Goal: Information Seeking & Learning: Learn about a topic

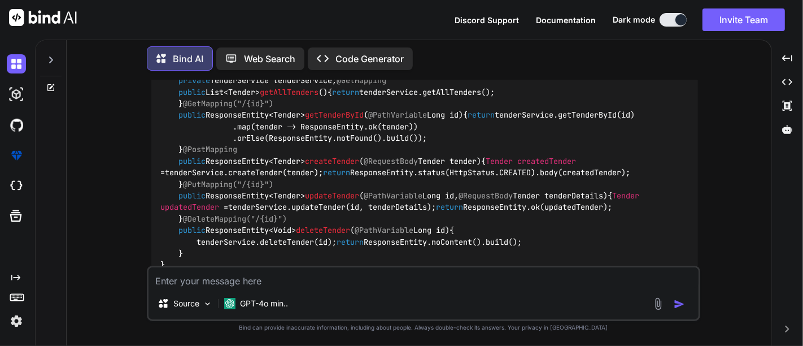
scroll to position [3870, 0]
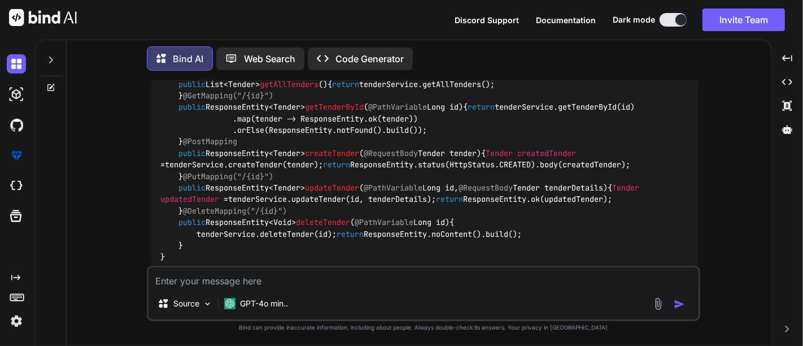
click at [51, 59] on icon at bounding box center [51, 59] width 4 height 7
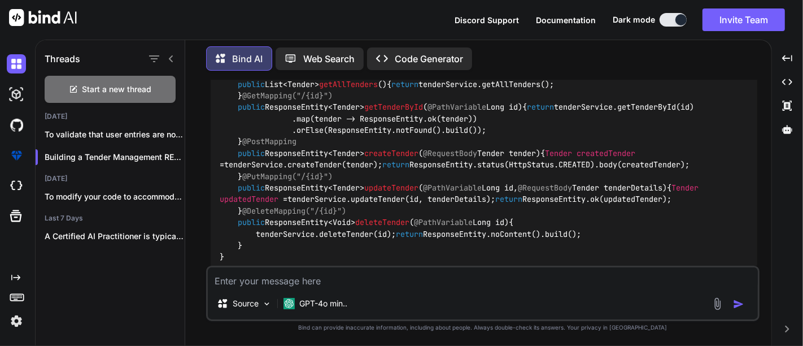
scroll to position [3933, 0]
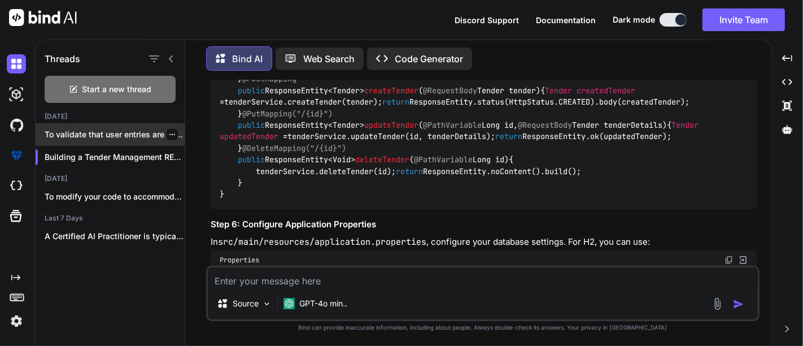
click at [108, 132] on p "To validate that user entries are not..." at bounding box center [115, 134] width 140 height 11
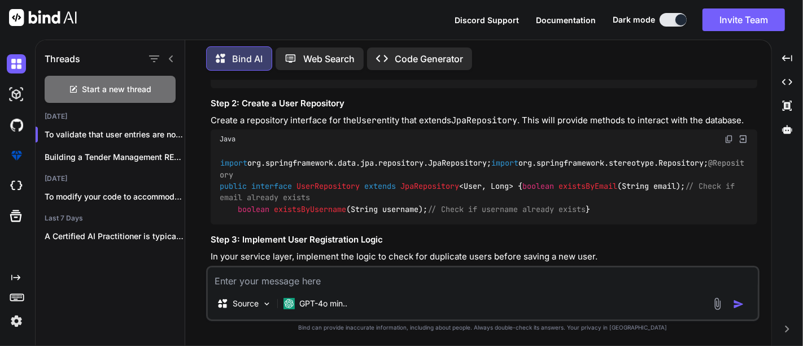
scroll to position [3167, 0]
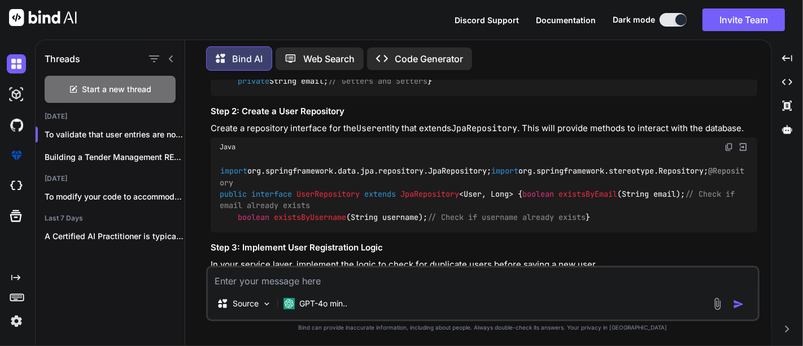
click at [399, 96] on div "import javax.persistence.*; import [DOMAIN_NAME]; import javax.validation.const…" at bounding box center [484, 29] width 547 height 133
click at [399, 17] on span "@Table(name = "users", uniqueConstraints = { @UniqueConstraint(columnNames = "e…" at bounding box center [378, 0] width 316 height 33
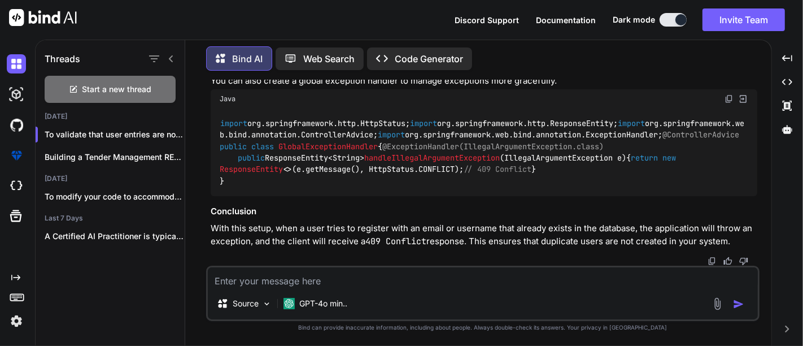
scroll to position [4359, 0]
click at [300, 296] on div "GPT-4o min.." at bounding box center [315, 303] width 73 height 23
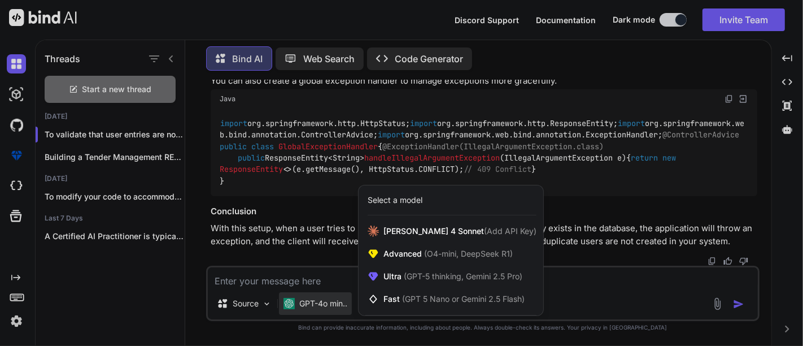
click at [311, 278] on div at bounding box center [401, 173] width 803 height 346
type textarea "x"
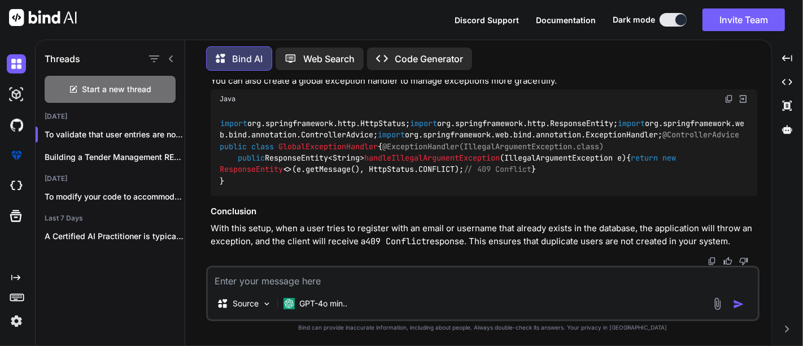
click at [311, 278] on textarea at bounding box center [483, 277] width 550 height 20
type textarea "b"
type textarea "x"
type textarea "bu"
type textarea "x"
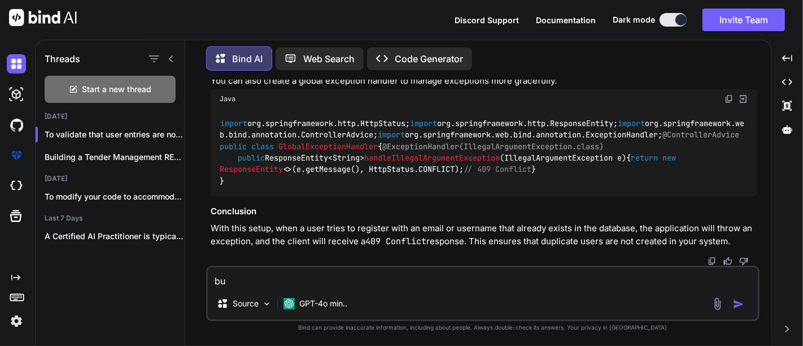
type textarea "but"
type textarea "x"
type textarea "but"
type textarea "x"
type textarea "but i"
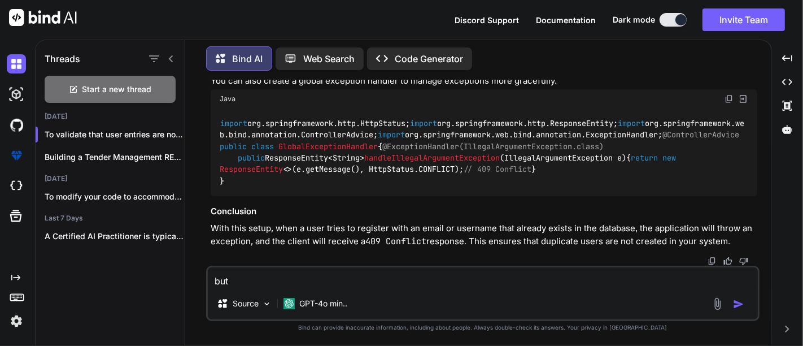
type textarea "x"
type textarea "but it"
type textarea "x"
type textarea "but it"
type textarea "x"
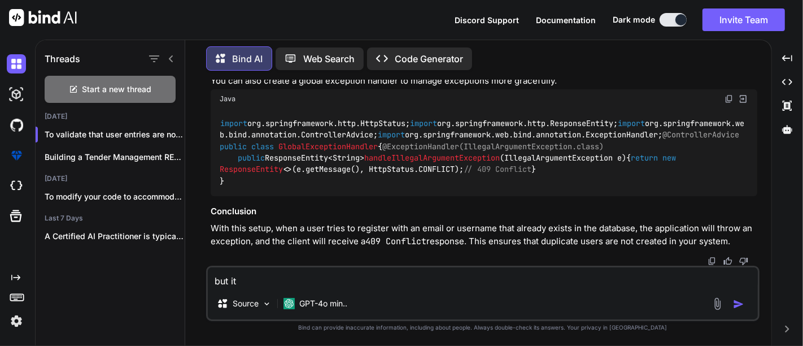
type textarea "but it s"
type textarea "x"
type textarea "but it sh"
type textarea "x"
type textarea "but it shi"
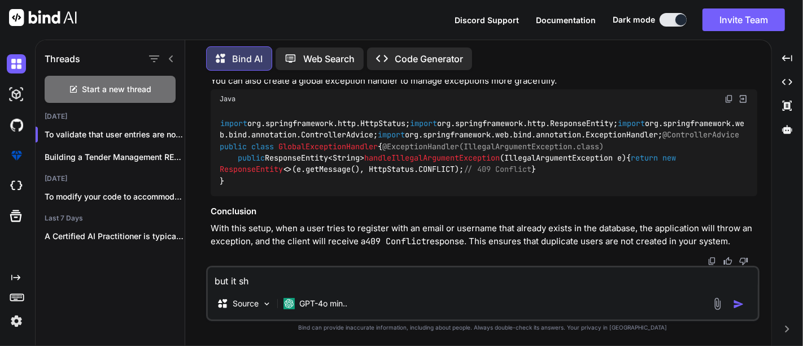
type textarea "x"
type textarea "but it sh"
type textarea "x"
type textarea "but it sho"
type textarea "x"
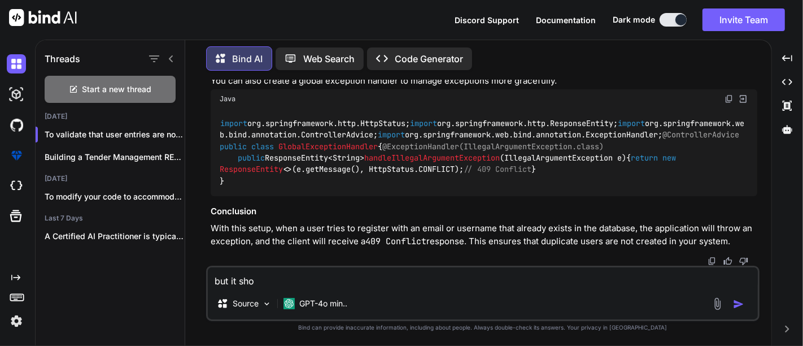
type textarea "but it shou"
type textarea "x"
type textarea "but it shoul"
type textarea "x"
type textarea "but it should"
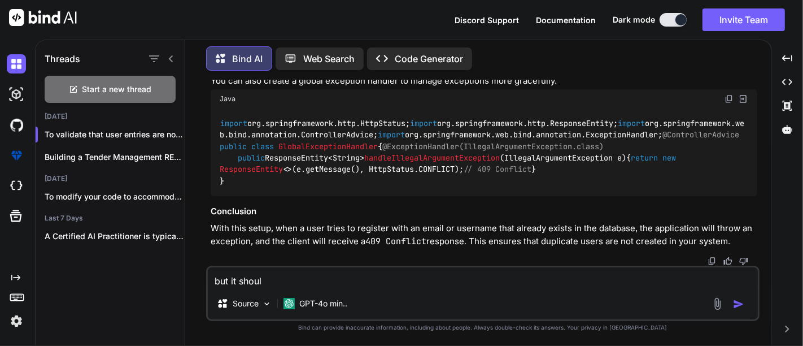
type textarea "x"
type textarea "but it should"
type textarea "x"
type textarea "but it should i"
type textarea "x"
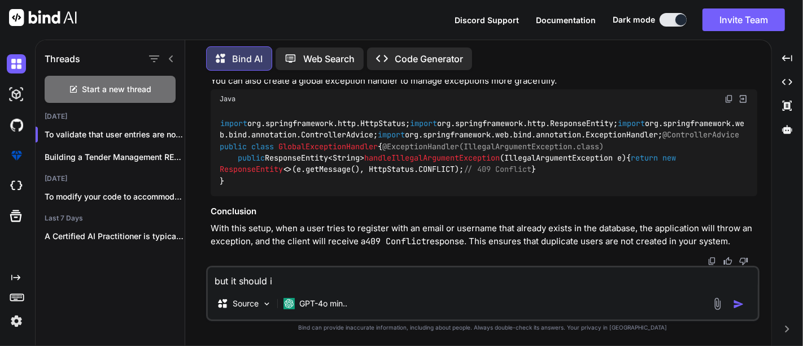
type textarea "but it should in"
type textarea "x"
type textarea "but it should inc"
type textarea "x"
type textarea "but it should incl"
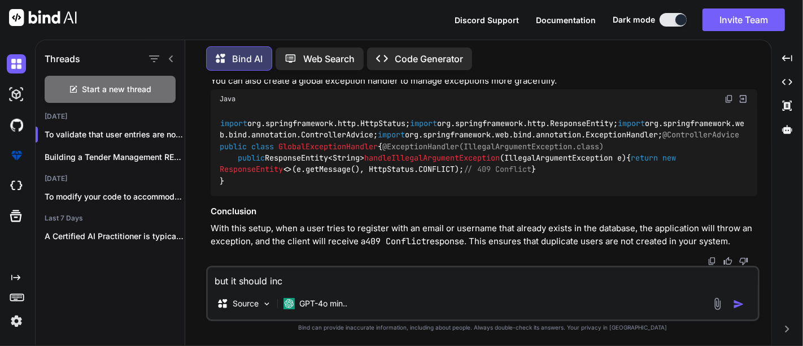
type textarea "x"
type textarea "but it should inclu"
type textarea "x"
type textarea "but it should includ"
type textarea "x"
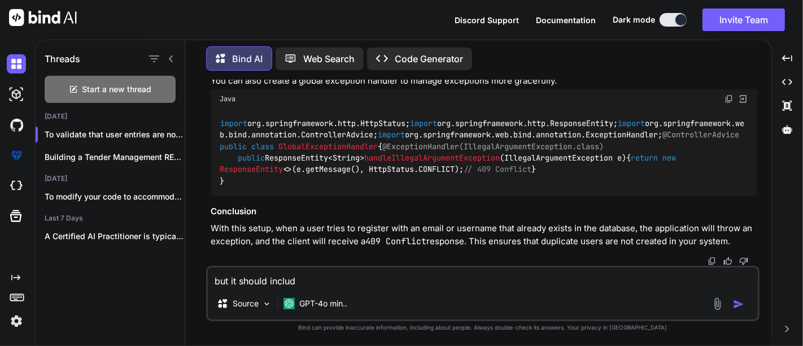
type textarea "but it should include"
type textarea "x"
type textarea "but it should includes"
type textarea "x"
type textarea "but it should includes"
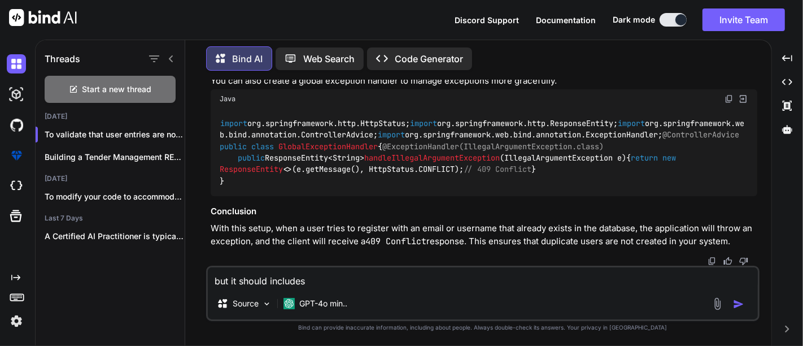
type textarea "x"
type textarea "but it should includes o"
type textarea "x"
type textarea "but it should includes ot"
type textarea "x"
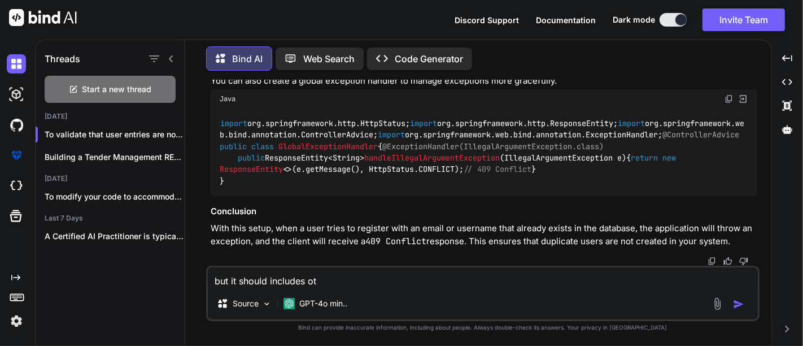
type textarea "but it should includes oth"
type textarea "x"
type textarea "but it should includes othe"
type textarea "x"
type textarea "but it should includes other"
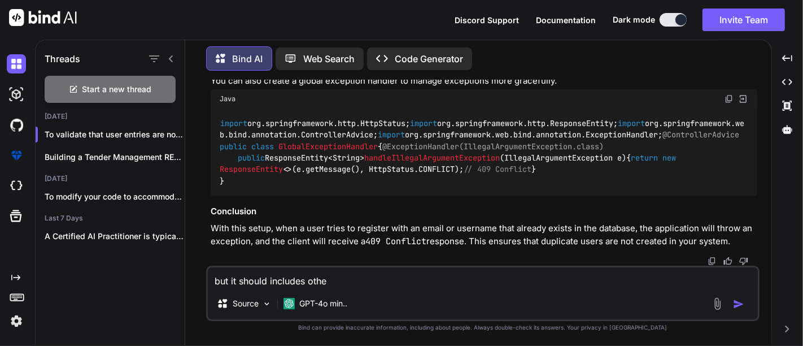
type textarea "x"
type textarea "but it should includes other"
type textarea "x"
type textarea "but it should includes other d"
type textarea "x"
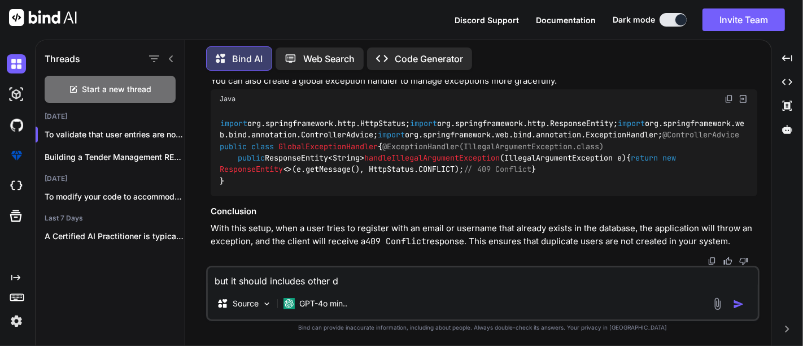
type textarea "but it should includes other de"
type textarea "x"
type textarea "but it should includes other det"
type textarea "x"
type textarea "but it should includes other deta"
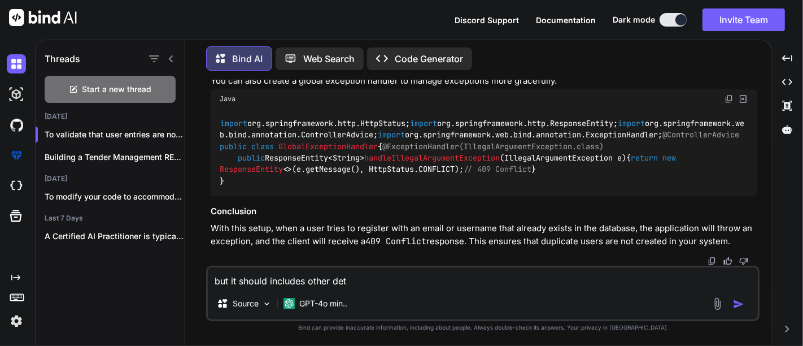
type textarea "x"
type textarea "but it should includes other detai"
type textarea "x"
type textarea "but it should includes other detail"
type textarea "x"
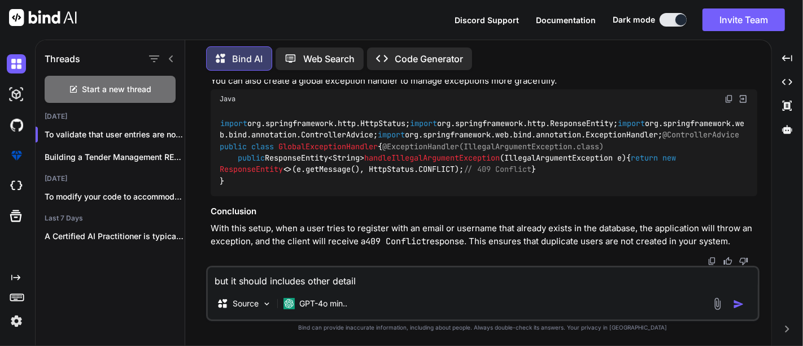
type textarea "but it should includes other details"
type textarea "x"
type textarea "but it should includes other details"
type textarea "x"
type textarea "but it should includes other details l"
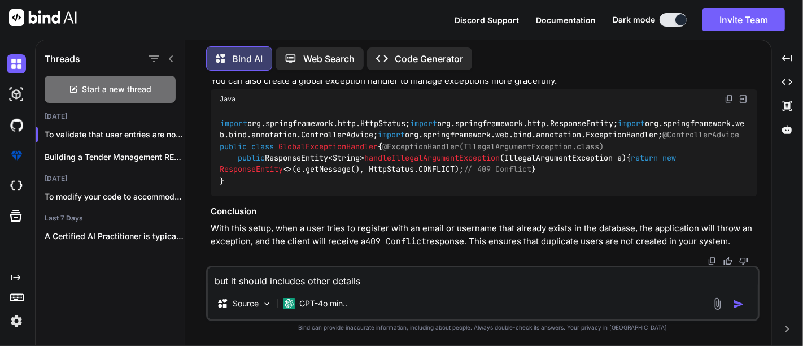
type textarea "x"
type textarea "but it should includes other details li"
type textarea "x"
type textarea "but it should includes other details lik"
type textarea "x"
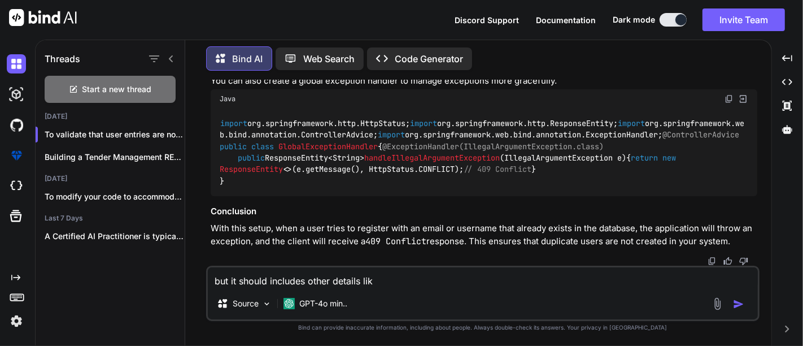
type textarea "but it should includes other details like"
type textarea "x"
type textarea "but it should includes other details like"
type textarea "x"
type textarea "but it should includes other details like"
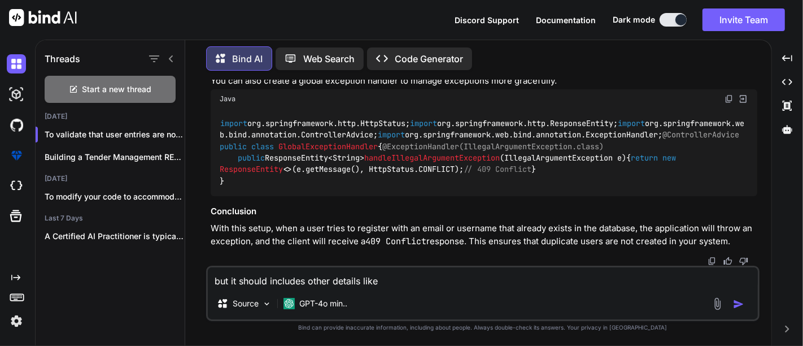
type textarea "x"
type textarea "but it should includes other details lik"
type textarea "x"
type textarea "but it should includes other details li"
type textarea "x"
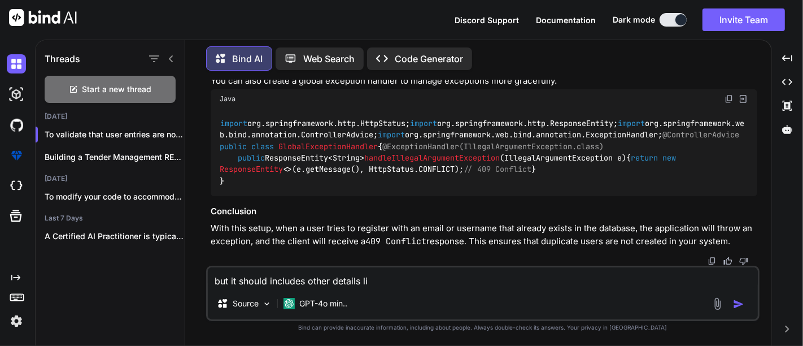
type textarea "but it should includes other details l"
type textarea "x"
type textarea "but it should includes other details"
type textarea "x"
type textarea "but it should includes other details"
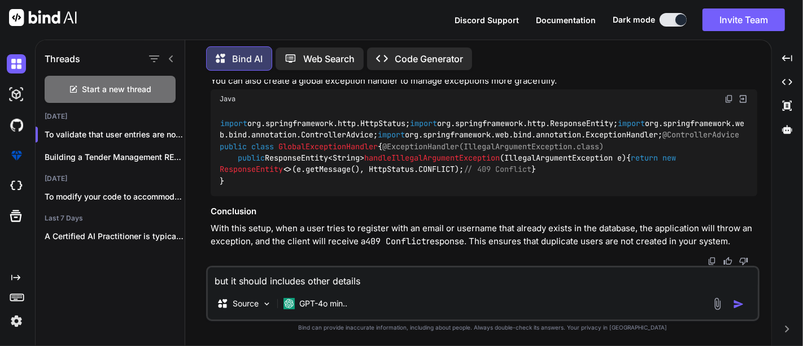
type textarea "x"
type textarea "but it should includes other detail"
type textarea "x"
type textarea "but it should includes other detai"
type textarea "x"
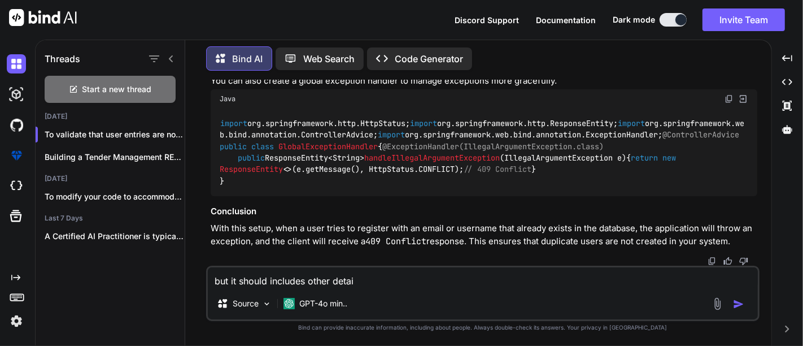
type textarea "but it should includes other deta"
type textarea "x"
type textarea "but it should includes other det"
type textarea "x"
type textarea "but it should includes other de"
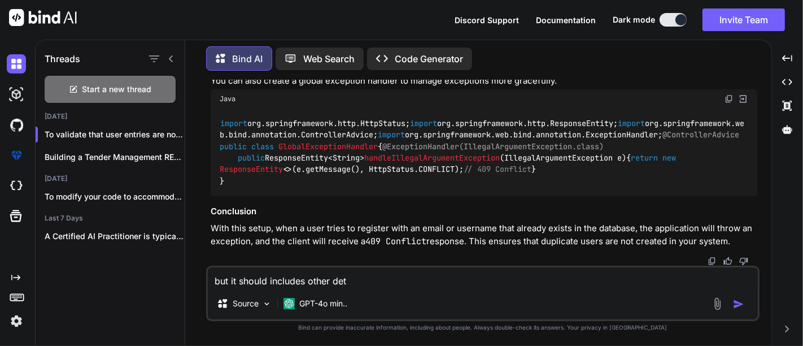
type textarea "x"
type textarea "but it should includes other d"
type textarea "x"
type textarea "but it should includes other"
type textarea "x"
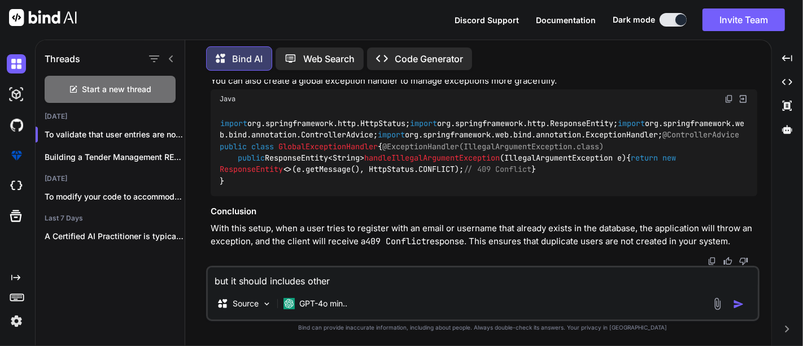
type textarea "but it should includes other"
type textarea "x"
type textarea "but it should includes other"
type textarea "x"
type textarea "but it should includes other"
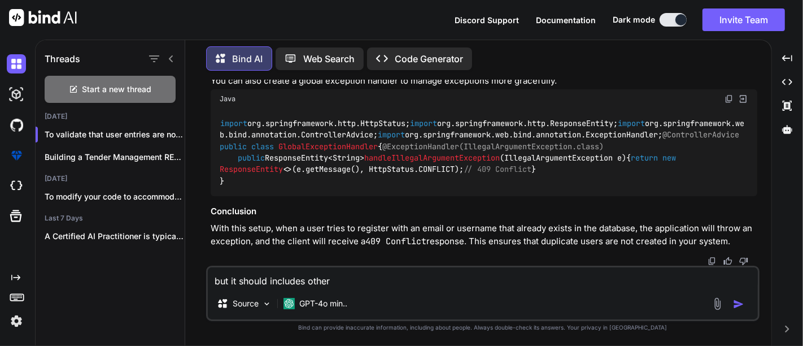
type textarea "x"
type textarea "but it should includes othe"
type textarea "x"
type textarea "but it should includes oth"
type textarea "x"
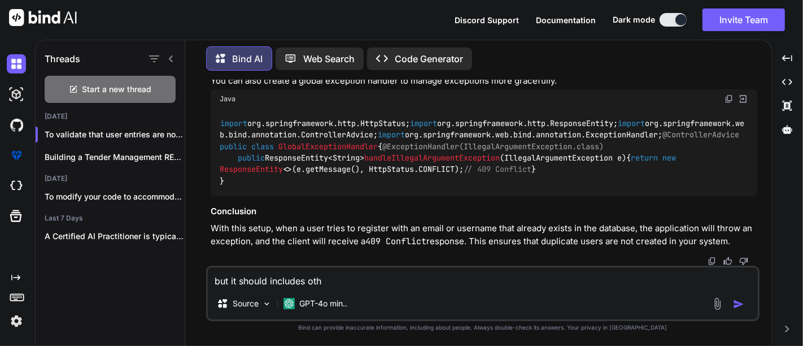
type textarea "but it should includes ot"
type textarea "x"
type textarea "but it should includes o"
type textarea "x"
type textarea "but it should includes"
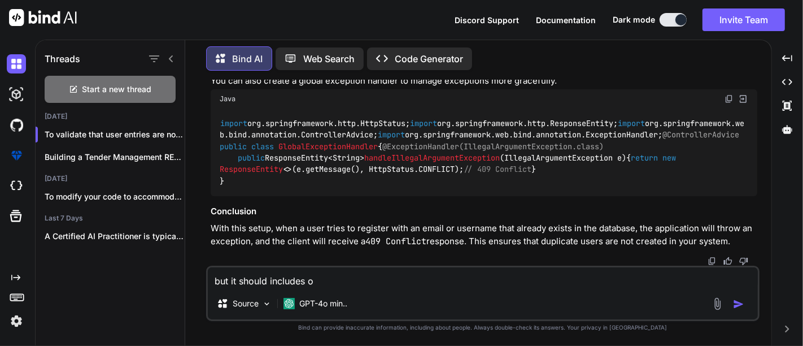
type textarea "x"
type textarea "but it should includes"
type textarea "x"
type textarea "but it should include"
type textarea "x"
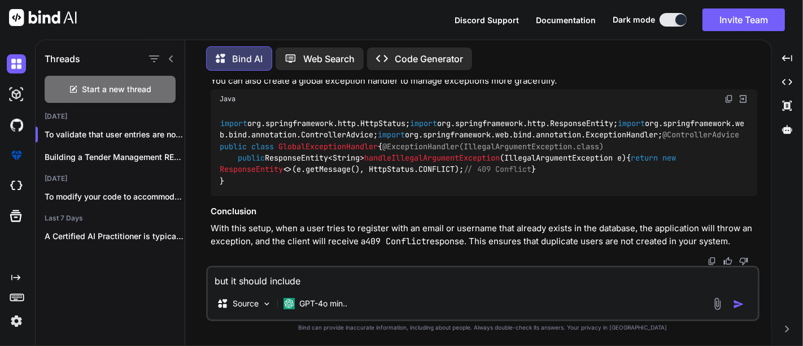
type textarea "but it should includ"
type textarea "x"
type textarea "but it should inclu"
type textarea "x"
type textarea "but it should incl"
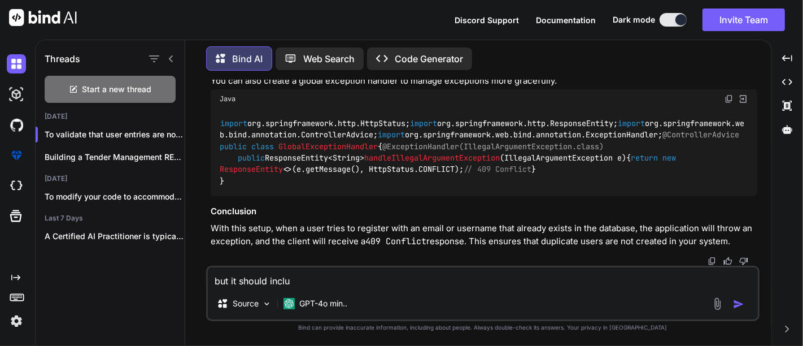
type textarea "x"
type textarea "but it should inc"
type textarea "x"
type textarea "but it should in"
type textarea "x"
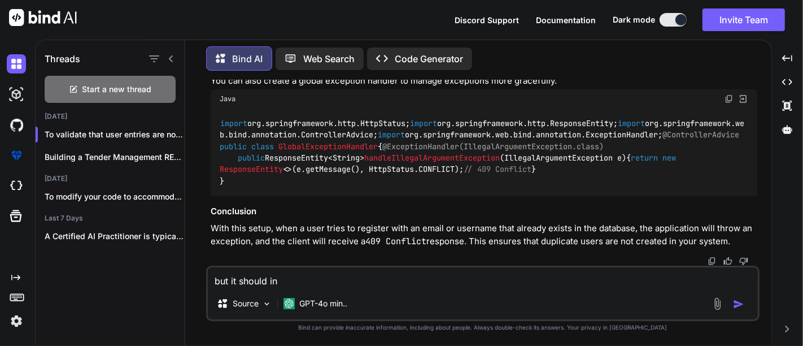
type textarea "but it should i"
type textarea "x"
type textarea "but it should"
type textarea "x"
type textarea "but it should"
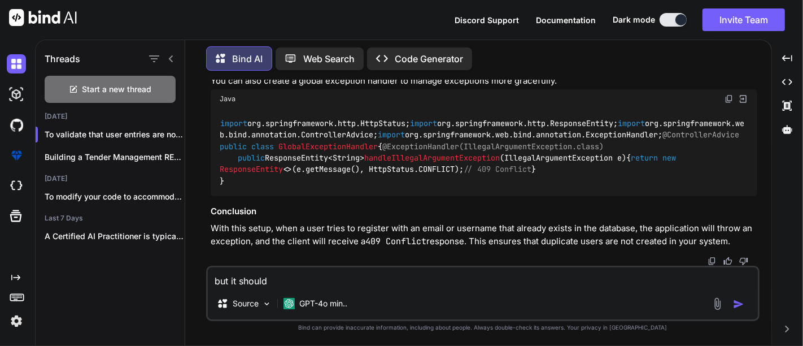
type textarea "x"
type textarea "but it shoul"
type textarea "x"
type textarea "but it shou"
type textarea "x"
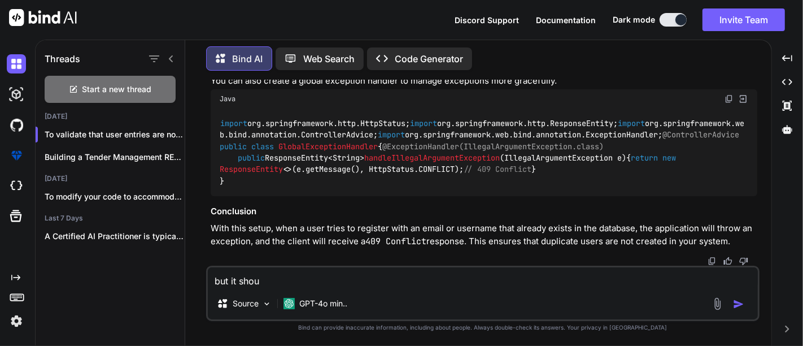
type textarea "but it sho"
type textarea "x"
type textarea "but it sh"
type textarea "x"
type textarea "but it s"
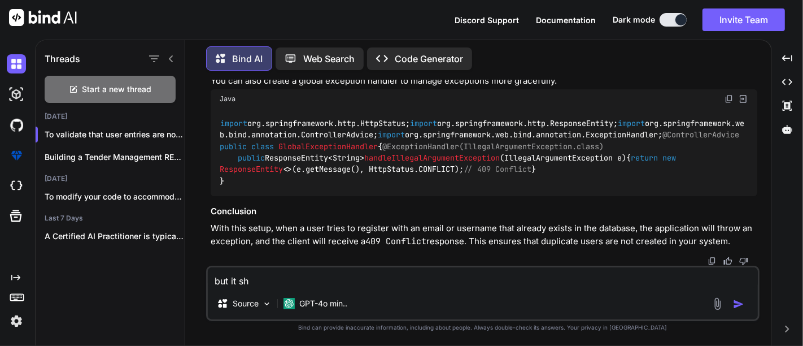
type textarea "x"
type textarea "but it"
type textarea "x"
type textarea "but it"
type textarea "x"
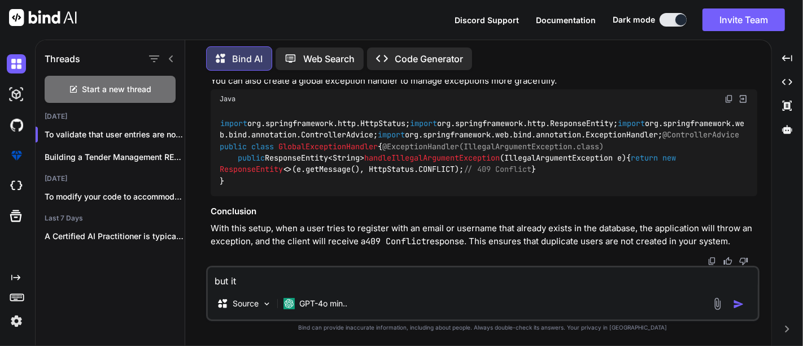
type textarea "but i"
type textarea "x"
type textarea "but"
type textarea "x"
type textarea "but"
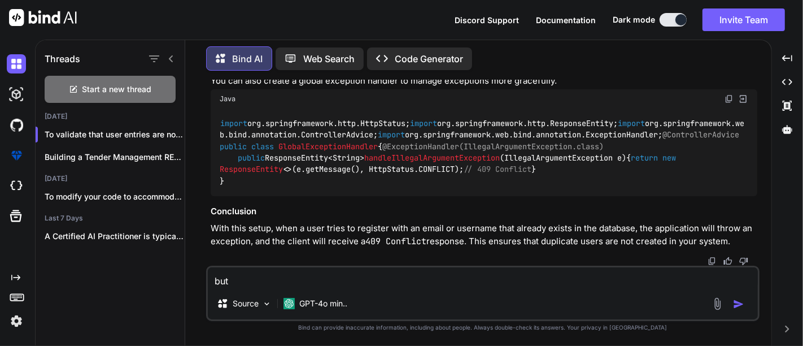
type textarea "x"
type textarea "bu"
type textarea "x"
type textarea "b"
type textarea "x"
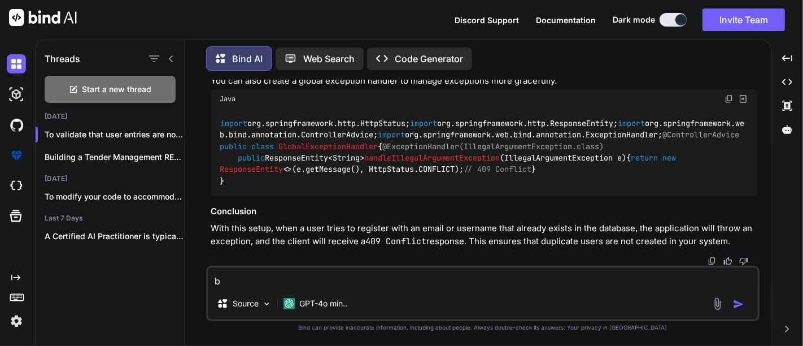
type textarea "x"
click at [324, 273] on textarea at bounding box center [483, 277] width 550 height 20
type textarea "w"
type textarea "x"
type textarea "wh"
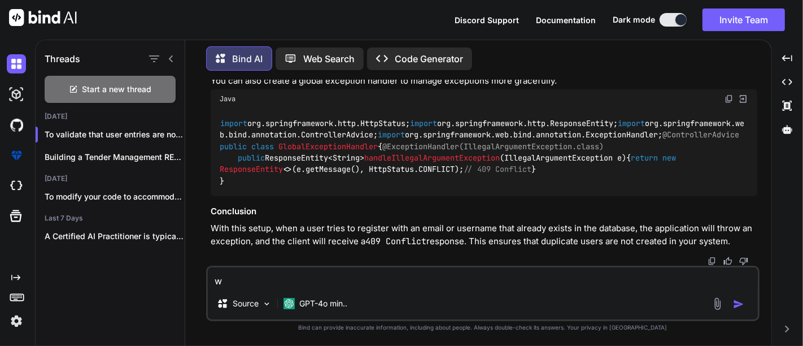
type textarea "x"
type textarea "wha"
type textarea "x"
type textarea "whay"
type textarea "x"
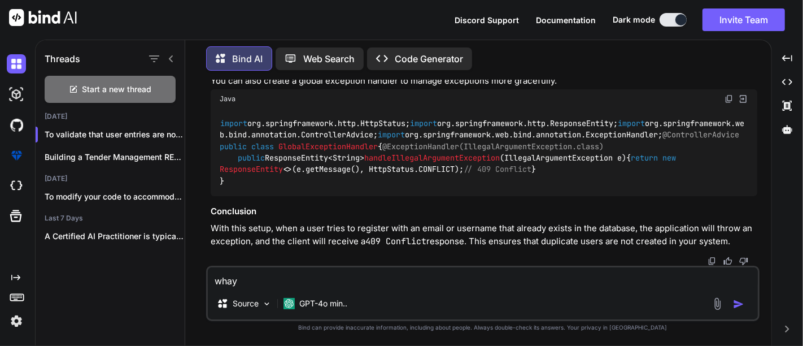
type textarea "whay"
type textarea "x"
type textarea "whay"
type textarea "x"
type textarea "wha"
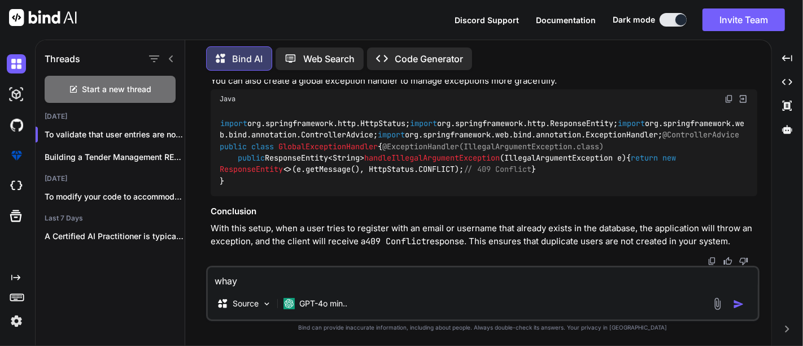
type textarea "x"
type textarea "what"
type textarea "x"
type textarea "what"
type textarea "x"
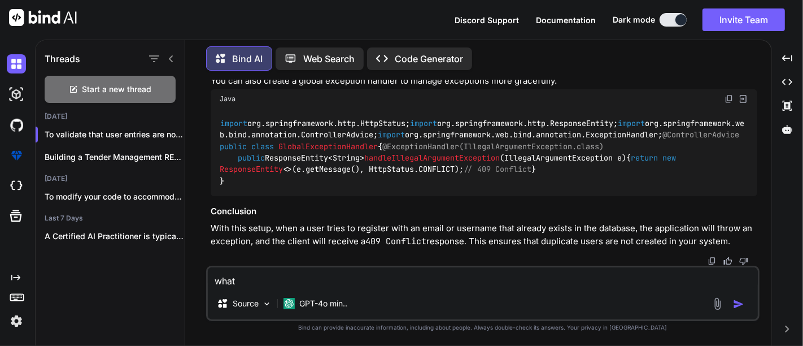
type textarea "what i"
type textarea "x"
type textarea "what if"
type textarea "x"
type textarea "what if"
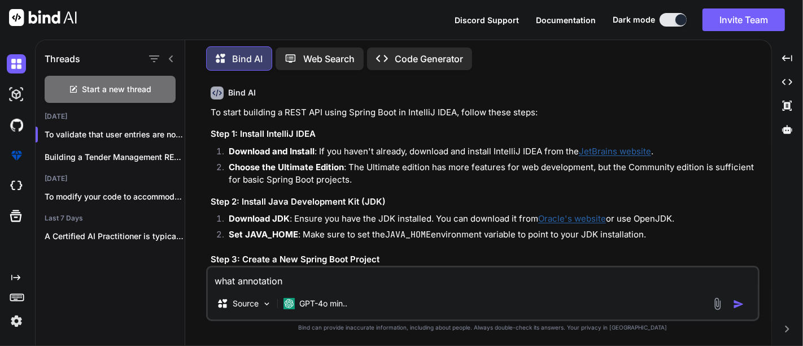
scroll to position [2524, 0]
click at [269, 275] on textarea "what annotation" at bounding box center [483, 277] width 550 height 20
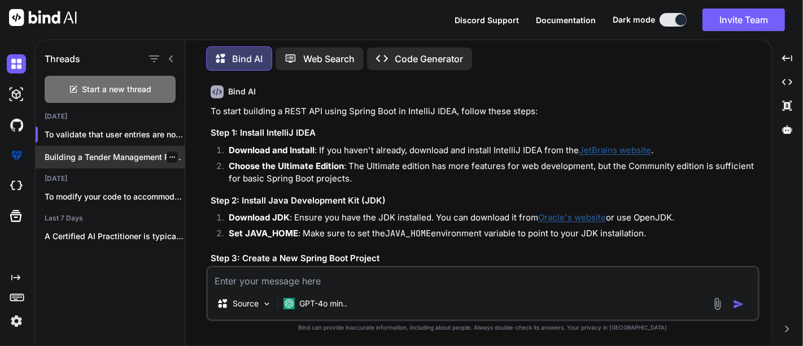
click at [100, 159] on p "Building a Tender Management REST API using..." at bounding box center [115, 156] width 140 height 11
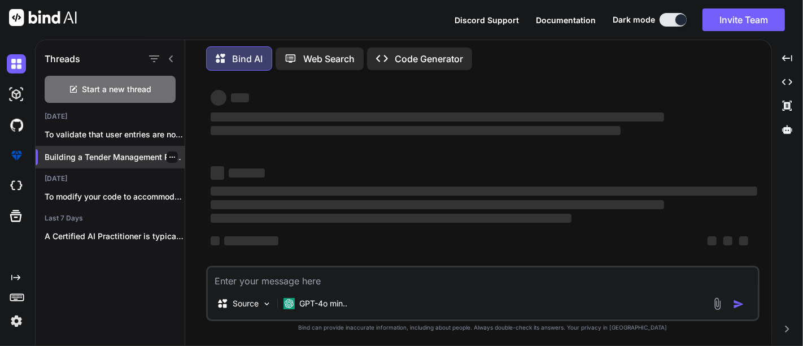
scroll to position [14, 0]
click at [247, 270] on textarea at bounding box center [483, 277] width 550 height 20
paste textarea "what annotation"
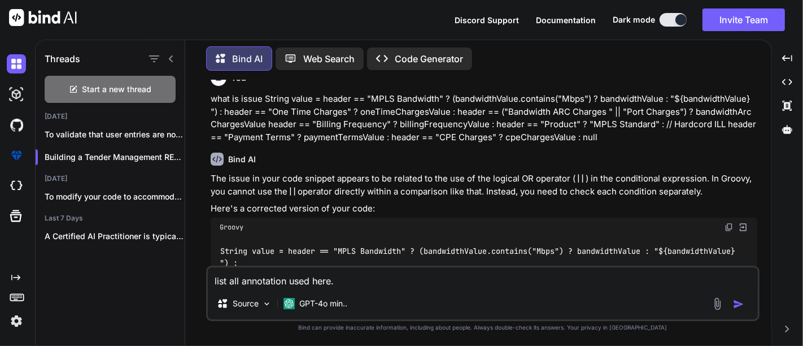
click at [734, 300] on img "button" at bounding box center [738, 303] width 11 height 11
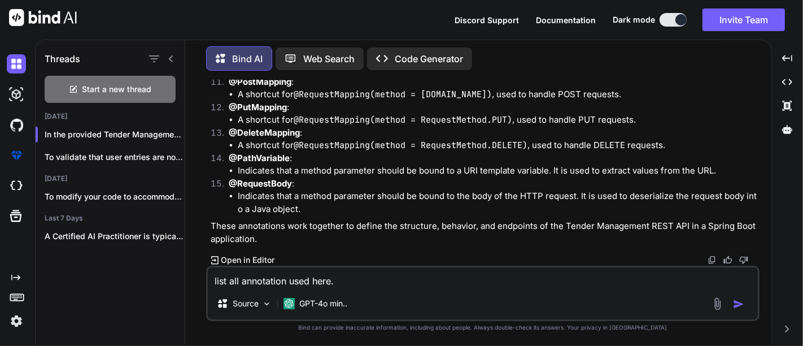
scroll to position [5946, 0]
click at [791, 53] on icon "Created with Pixso." at bounding box center [787, 58] width 10 height 10
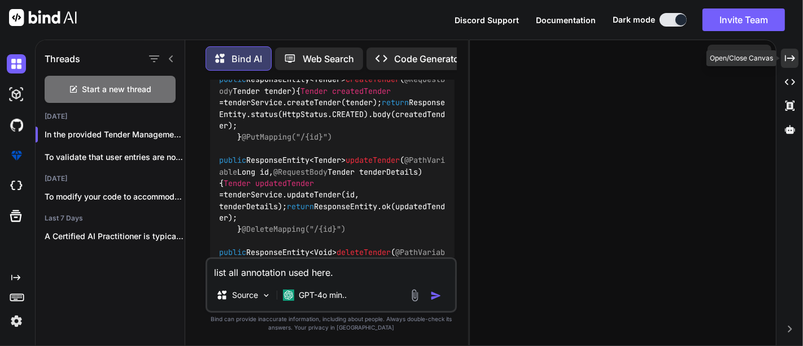
scroll to position [7919, 0]
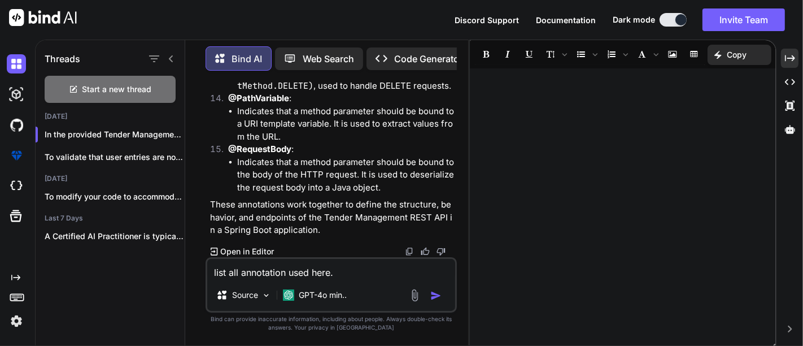
click at [799, 51] on div "Threads Start a new thread [DATE] In the provided Tender Management REST A... T…" at bounding box center [419, 193] width 768 height 306
click at [795, 56] on div "Created with Pixso." at bounding box center [790, 58] width 18 height 19
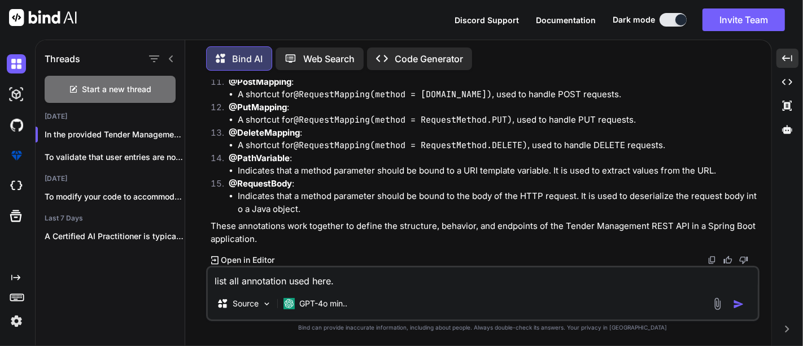
scroll to position [6134, 0]
drag, startPoint x: 576, startPoint y: 170, endPoint x: 739, endPoint y: 171, distance: 162.6
drag, startPoint x: 291, startPoint y: 169, endPoint x: 377, endPoint y: 171, distance: 86.4
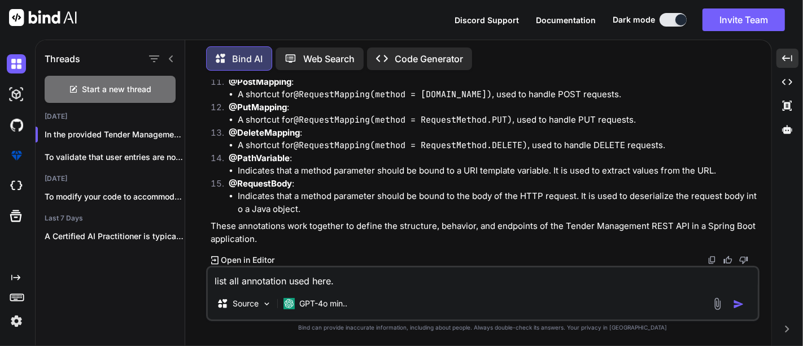
drag, startPoint x: 408, startPoint y: 170, endPoint x: 519, endPoint y: 168, distance: 111.8
drag, startPoint x: 269, startPoint y: 162, endPoint x: 381, endPoint y: 165, distance: 111.8
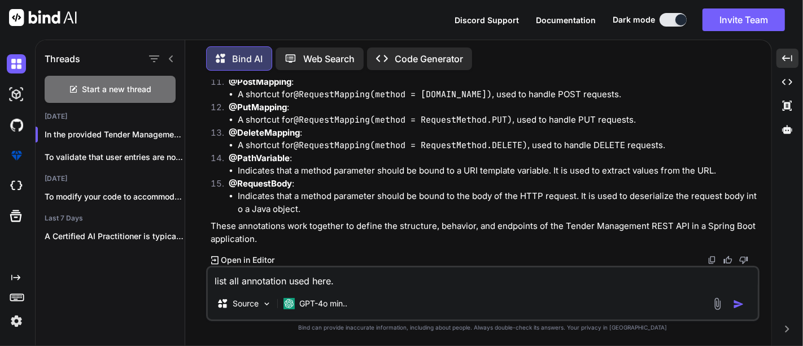
drag, startPoint x: 409, startPoint y: 170, endPoint x: 528, endPoint y: 169, distance: 119.1
drag, startPoint x: 283, startPoint y: 167, endPoint x: 393, endPoint y: 164, distance: 109.6
drag, startPoint x: 423, startPoint y: 167, endPoint x: 521, endPoint y: 173, distance: 97.9
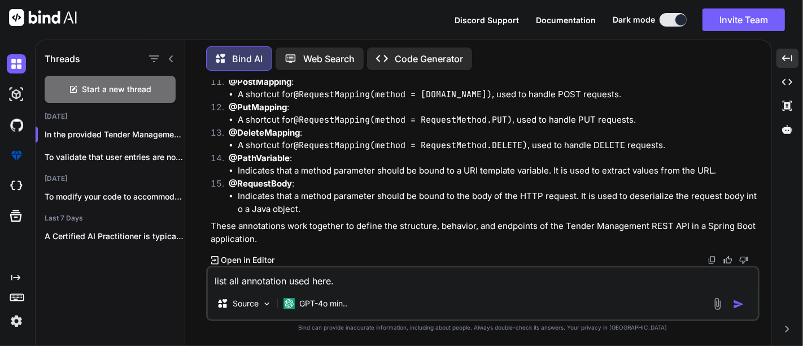
drag, startPoint x: 535, startPoint y: 173, endPoint x: 738, endPoint y: 168, distance: 202.8
drag, startPoint x: 358, startPoint y: 166, endPoint x: 442, endPoint y: 172, distance: 83.8
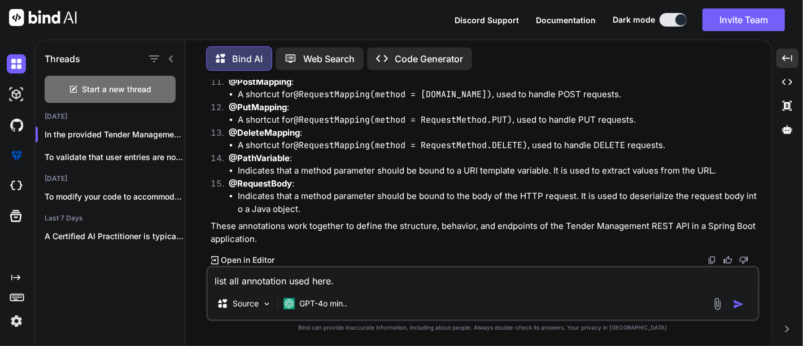
drag, startPoint x: 477, startPoint y: 169, endPoint x: 742, endPoint y: 164, distance: 264.9
drag, startPoint x: 247, startPoint y: 196, endPoint x: 325, endPoint y: 189, distance: 78.3
click at [320, 25] on li "Combines @Controller and @ResponseBody , indicating that the class is a control…" at bounding box center [497, 11] width 519 height 25
drag, startPoint x: 399, startPoint y: 196, endPoint x: 442, endPoint y: 198, distance: 42.9
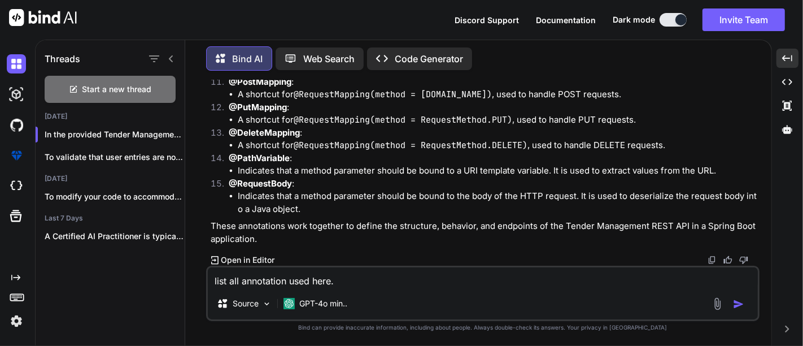
click at [436, 25] on li "Combines @Controller and @ResponseBody , indicating that the class is a control…" at bounding box center [497, 11] width 519 height 25
drag, startPoint x: 473, startPoint y: 195, endPoint x: 595, endPoint y: 193, distance: 122.5
click at [595, 25] on li "Combines @Controller and @ResponseBody , indicating that the class is a control…" at bounding box center [497, 11] width 519 height 25
drag, startPoint x: 606, startPoint y: 191, endPoint x: 755, endPoint y: 190, distance: 149.1
click at [752, 25] on li "Combines @Controller and @ResponseBody , indicating that the class is a control…" at bounding box center [497, 11] width 519 height 25
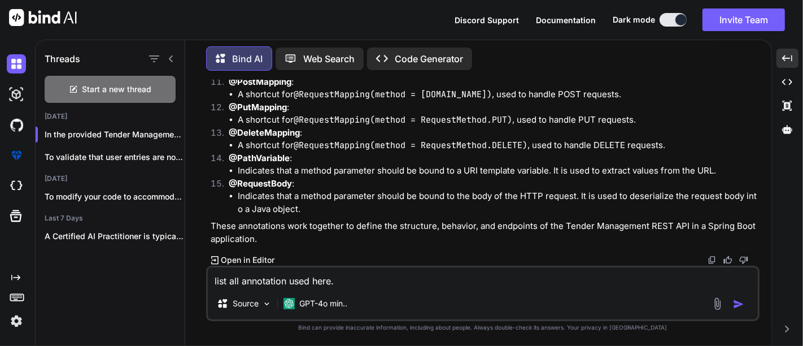
drag, startPoint x: 251, startPoint y: 208, endPoint x: 305, endPoint y: 204, distance: 53.8
click at [300, 25] on li "Combines @Controller and @ResponseBody , indicating that the class is a control…" at bounding box center [497, 11] width 519 height 25
drag, startPoint x: 321, startPoint y: 208, endPoint x: 489, endPoint y: 207, distance: 168.3
click at [489, 25] on li "Combines @Controller and @ResponseBody , indicating that the class is a control…" at bounding box center [497, 11] width 519 height 25
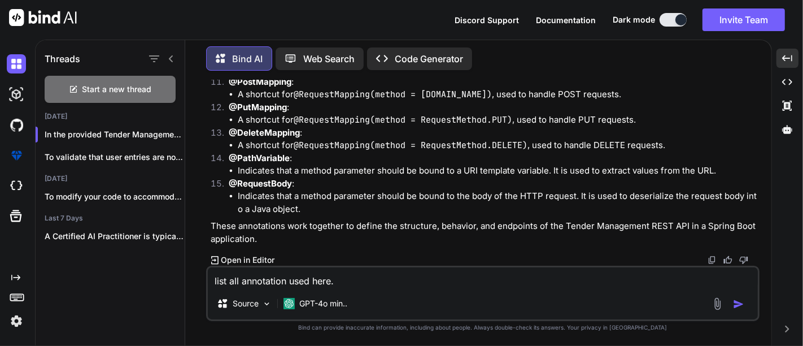
drag, startPoint x: 267, startPoint y: 170, endPoint x: 395, endPoint y: 168, distance: 128.2
click at [395, 50] on li "Specifies the base URL for the controller. In this case, it is set to "/api/ten…" at bounding box center [497, 43] width 519 height 13
drag, startPoint x: 431, startPoint y: 168, endPoint x: 573, endPoint y: 173, distance: 141.3
click at [573, 50] on li "Specifies the base URL for the controller. In this case, it is set to "/api/ten…" at bounding box center [497, 43] width 519 height 13
drag, startPoint x: 303, startPoint y: 172, endPoint x: 391, endPoint y: 171, distance: 88.1
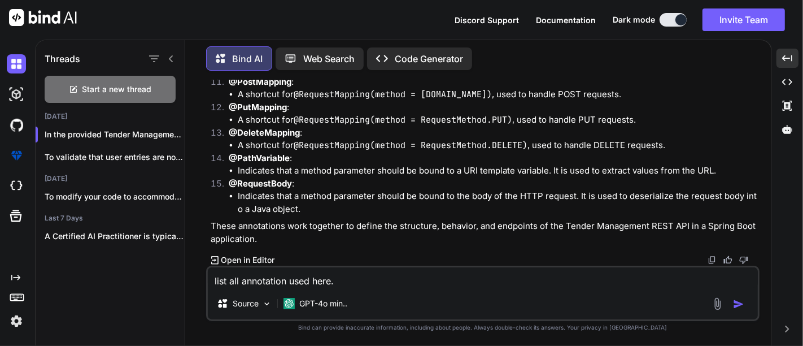
click at [390, 50] on li "Specifies the base URL for the controller. In this case, it is set to "/api/ten…" at bounding box center [497, 43] width 519 height 13
drag, startPoint x: 420, startPoint y: 171, endPoint x: 554, endPoint y: 167, distance: 133.9
click at [553, 50] on li "Specifies the base URL for the controller. In this case, it is set to "/api/ten…" at bounding box center [497, 43] width 519 height 13
drag, startPoint x: 247, startPoint y: 183, endPoint x: 300, endPoint y: 176, distance: 53.6
click at [300, 63] on p "@GetMapping :" at bounding box center [493, 56] width 529 height 13
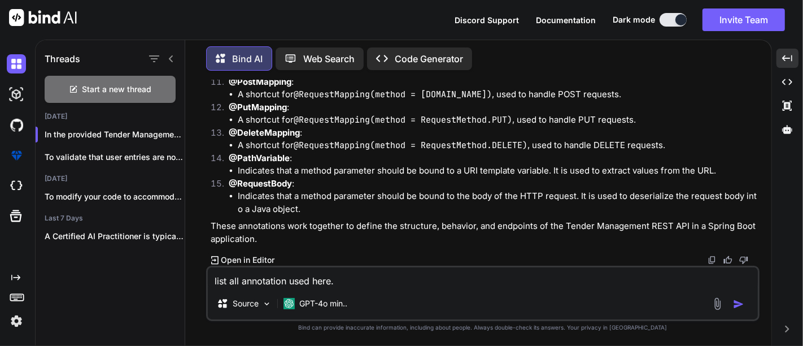
drag, startPoint x: 336, startPoint y: 191, endPoint x: 434, endPoint y: 195, distance: 97.8
click at [434, 75] on code "@RequestMapping(method = RequestMethod.GET)" at bounding box center [403, 68] width 219 height 11
drag, startPoint x: 486, startPoint y: 194, endPoint x: 632, endPoint y: 192, distance: 146.3
click at [632, 76] on li "A shortcut for @RequestMapping(method = RequestMethod.GET) , used to handle GET…" at bounding box center [497, 69] width 519 height 13
drag, startPoint x: 252, startPoint y: 220, endPoint x: 357, endPoint y: 220, distance: 105.0
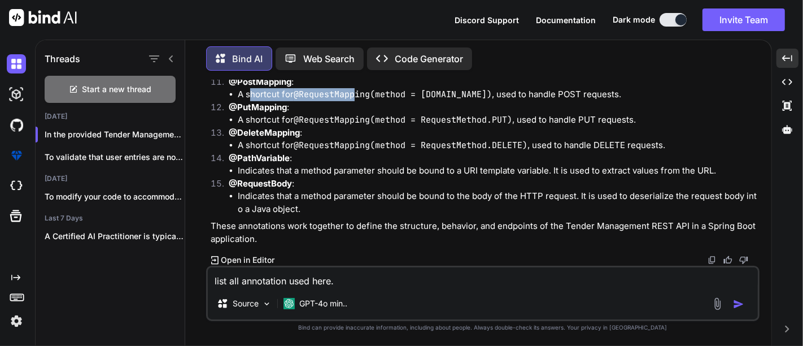
click at [357, 101] on li "A shortcut for @RequestMapping(method = [DOMAIN_NAME]) , used to handle POST re…" at bounding box center [497, 94] width 519 height 13
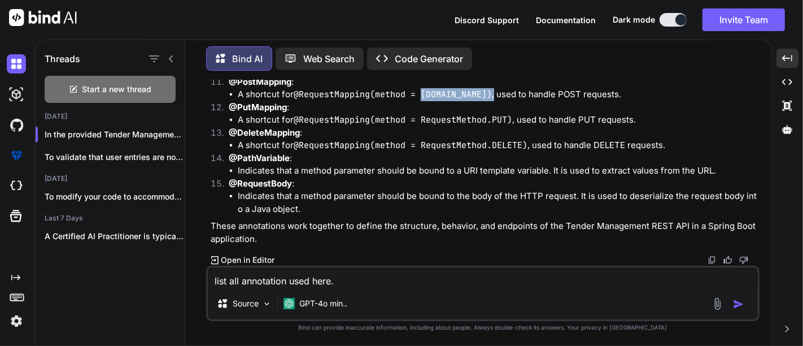
drag, startPoint x: 426, startPoint y: 223, endPoint x: 520, endPoint y: 221, distance: 94.3
click at [520, 101] on li "A shortcut for @RequestMapping(method = [DOMAIN_NAME]) , used to handle POST re…" at bounding box center [497, 94] width 519 height 13
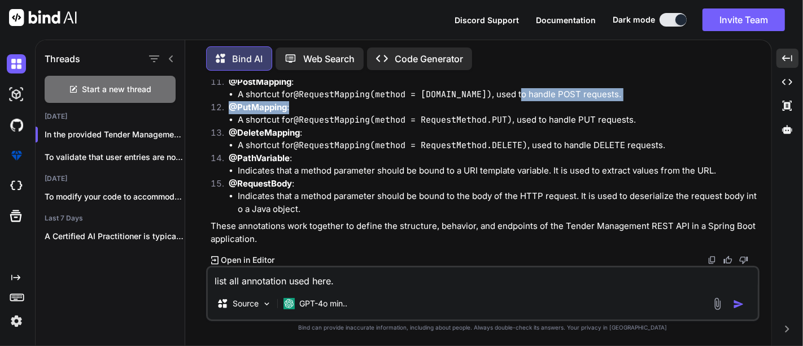
drag, startPoint x: 552, startPoint y: 223, endPoint x: 639, endPoint y: 227, distance: 86.5
click at [639, 216] on ol "@Entity : Marks the class as a JPA entity, which means it will be mapped to a d…" at bounding box center [484, 6] width 547 height 420
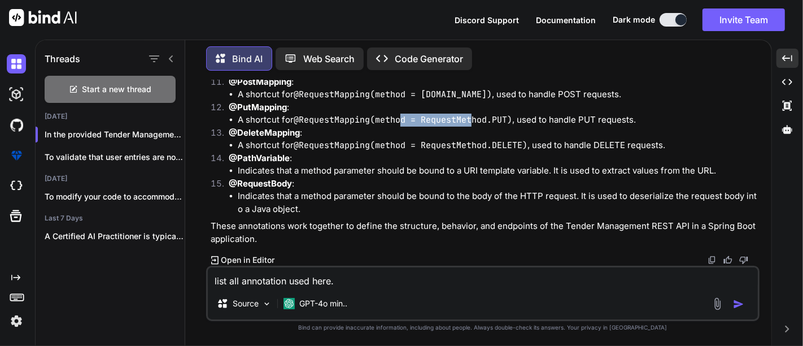
drag, startPoint x: 418, startPoint y: 239, endPoint x: 489, endPoint y: 246, distance: 71.5
click at [479, 125] on code "@RequestMapping(method = RequestMethod.PUT)" at bounding box center [403, 119] width 219 height 11
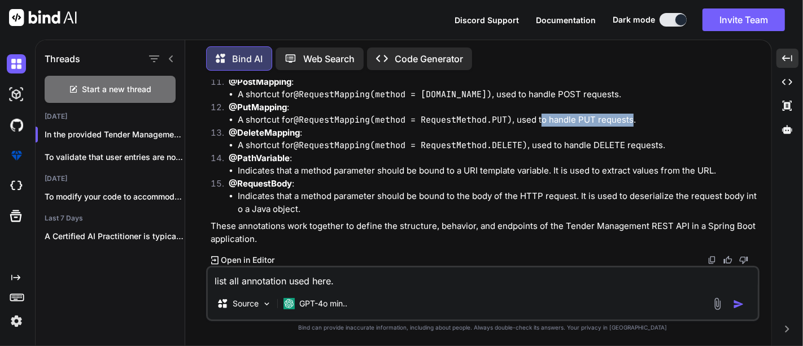
drag, startPoint x: 600, startPoint y: 251, endPoint x: 635, endPoint y: 248, distance: 35.7
click at [635, 126] on li "A shortcut for @RequestMapping(method = RequestMethod.PUT) , used to handle PUT…" at bounding box center [497, 119] width 519 height 13
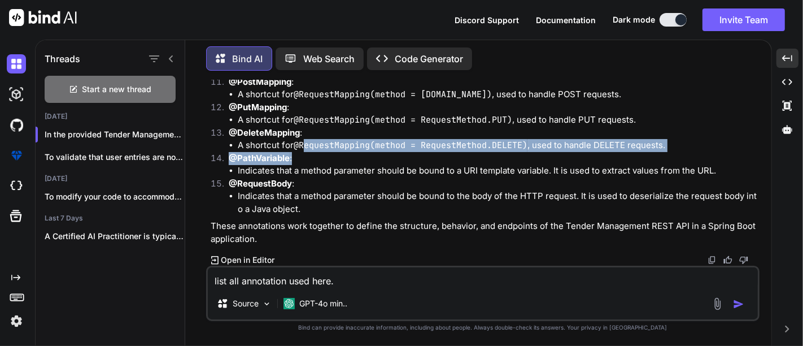
drag, startPoint x: 382, startPoint y: 147, endPoint x: 462, endPoint y: 156, distance: 81.2
click at [457, 155] on ol "@Entity : Marks the class as a JPA entity, which means it will be mapped to a d…" at bounding box center [484, 6] width 547 height 420
click at [647, 142] on li "A shortcut for @RequestMapping(method = RequestMethod.DELETE) , used to handle …" at bounding box center [497, 145] width 519 height 13
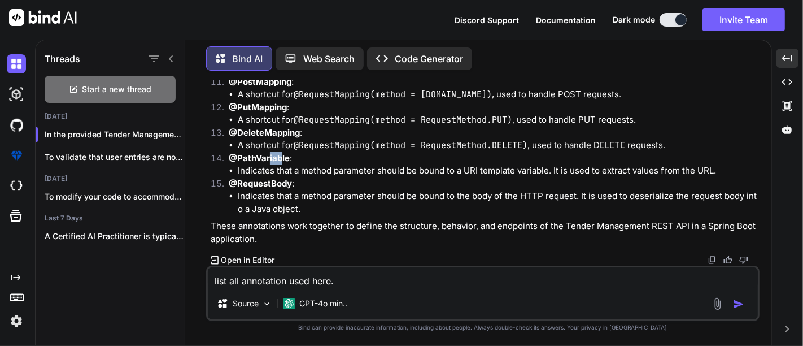
drag, startPoint x: 269, startPoint y: 159, endPoint x: 294, endPoint y: 155, distance: 25.6
click at [294, 155] on p "@PathVariable :" at bounding box center [493, 158] width 529 height 13
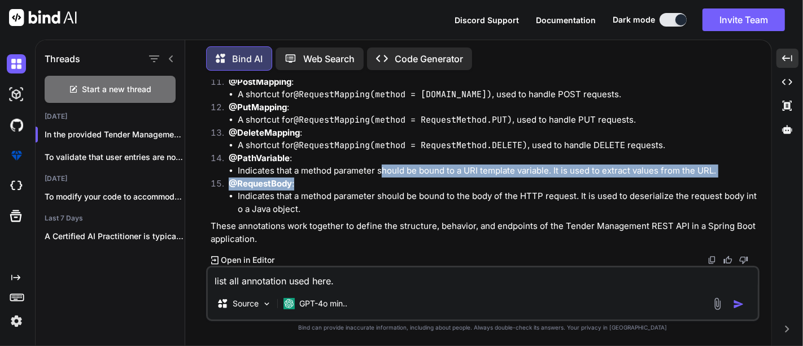
drag
click at [475, 177] on ol "@Entity : Marks the class as a JPA entity, which means it will be mapped to a d…" at bounding box center [484, 6] width 547 height 420
click at [497, 185] on p "@RequestBody :" at bounding box center [493, 183] width 529 height 13
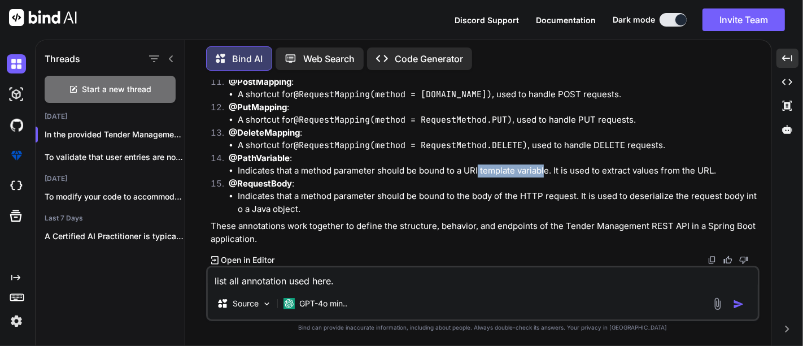
click at [544, 169] on li "Indicates that a method parameter should be bound to a URI template variable. I…" at bounding box center [497, 170] width 519 height 13
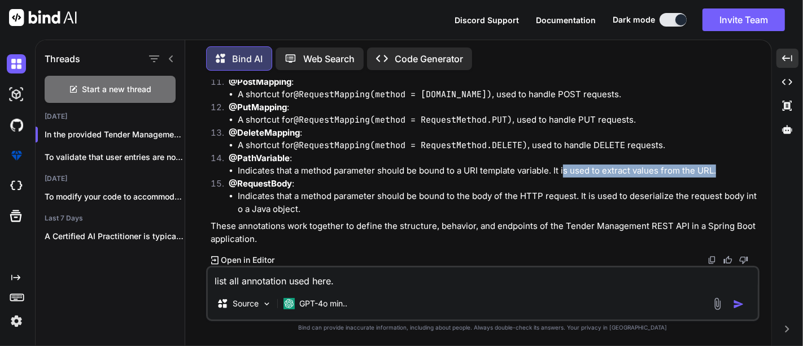
click at [719, 165] on li "Indicates that a method parameter should be bound to a URI template variable. I…" at bounding box center [497, 170] width 519 height 13
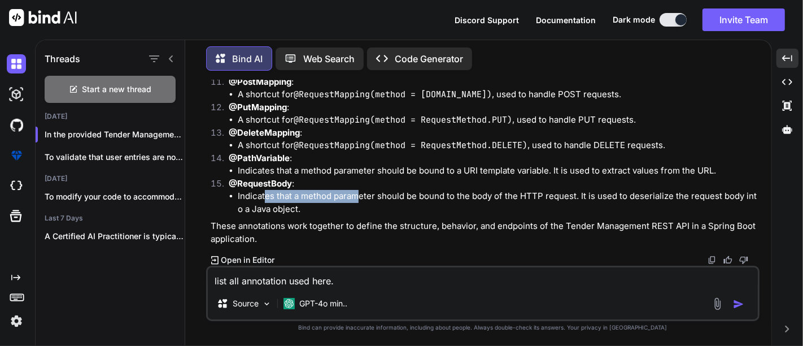
click at [364, 195] on li "Indicates that a method parameter should be bound to the body of the HTTP reque…" at bounding box center [497, 202] width 519 height 25
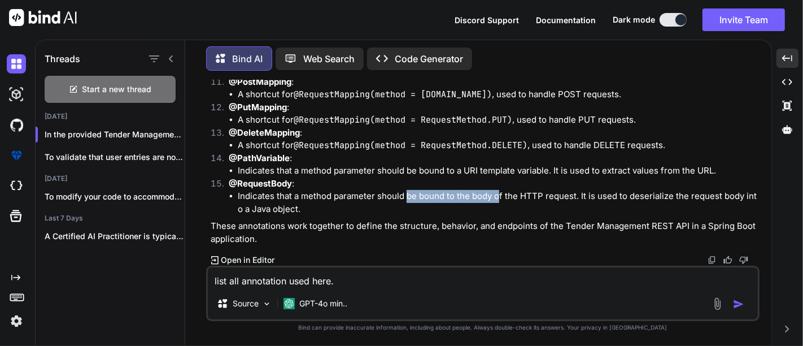
click at [501, 201] on li "Indicates that a method parameter should be bound to the body of the HTTP reque…" at bounding box center [497, 202] width 519 height 25
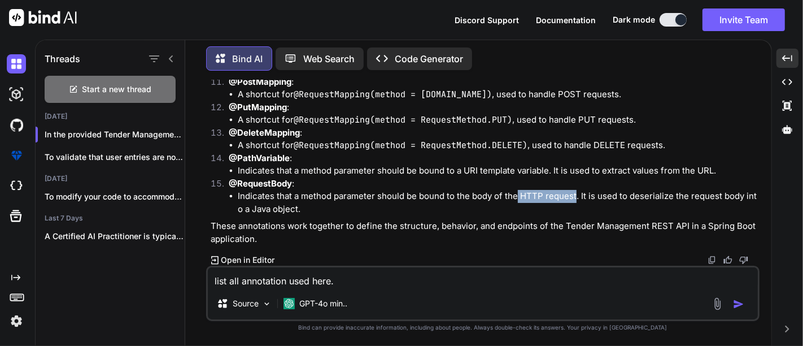
click at [577, 196] on li "Indicates that a method parameter should be bound to the body of the HTTP reque…" at bounding box center [497, 202] width 519 height 25
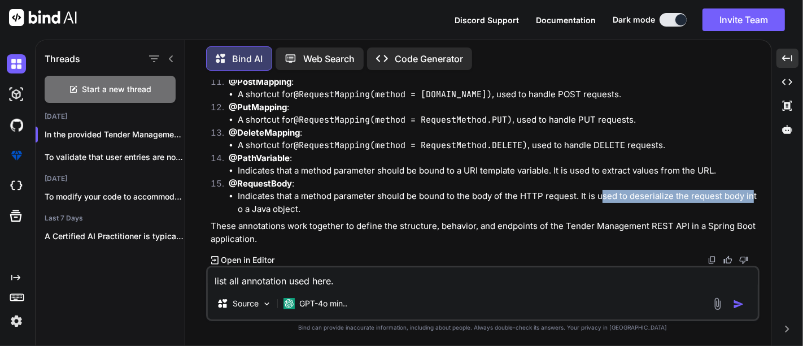
click at [756, 193] on li "Indicates that a method parameter should be bound to the body of the HTTP reque…" at bounding box center [497, 202] width 519 height 25
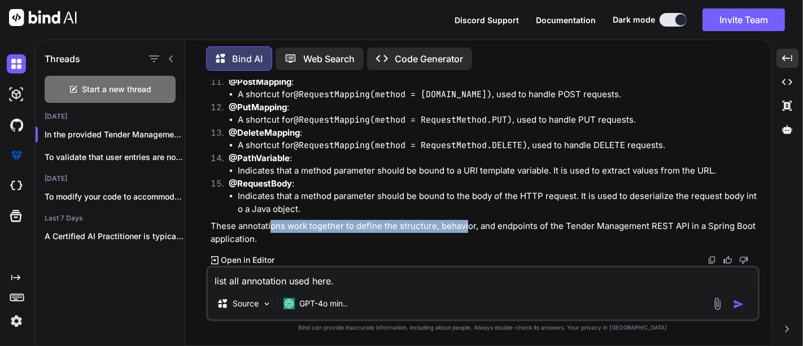
click at [471, 231] on p "These annotations work together to define the structure, behavior, and endpoint…" at bounding box center [484, 232] width 547 height 25
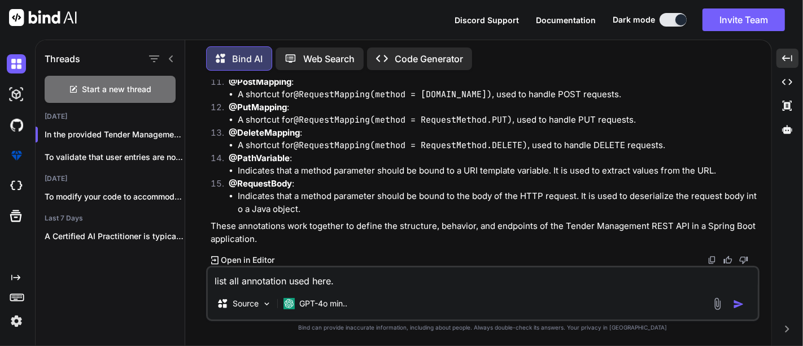
click at [307, 285] on textarea "list all annotation used here." at bounding box center [483, 277] width 550 height 20
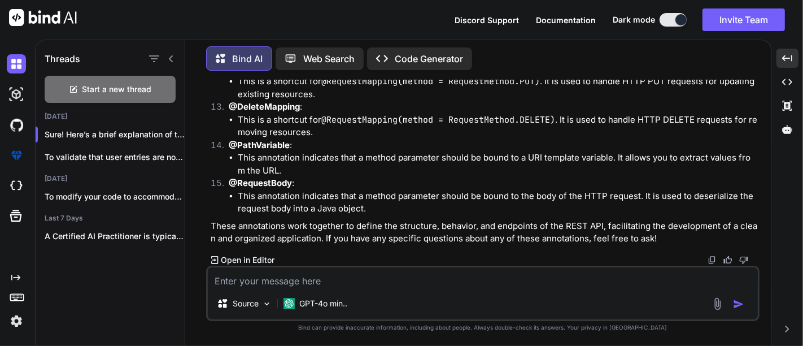
scroll to position [6492, 0]
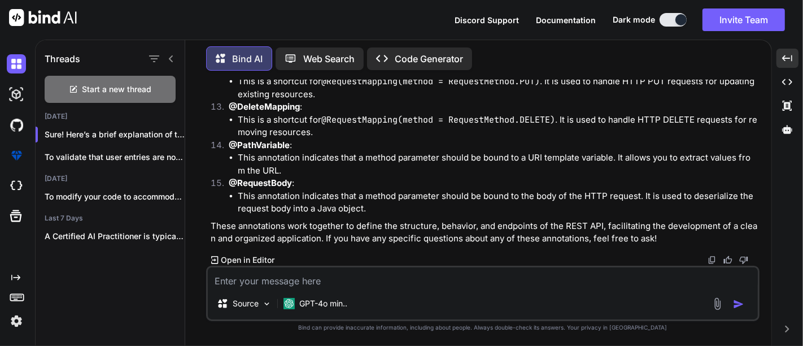
drag, startPoint x: 308, startPoint y: 174, endPoint x: 291, endPoint y: 168, distance: 18.0
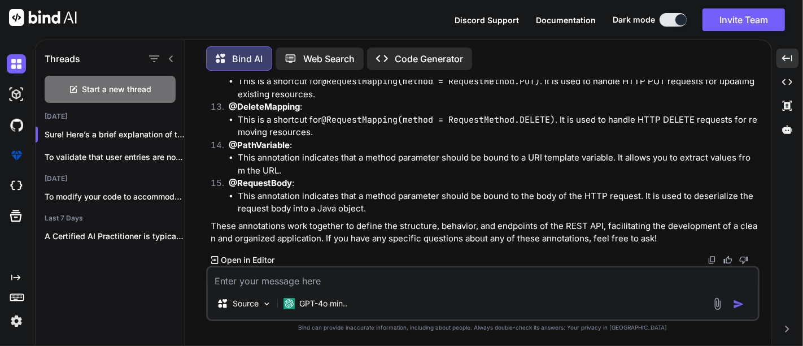
click at [538, 37] on p "@PostMapping :" at bounding box center [493, 30] width 529 height 13
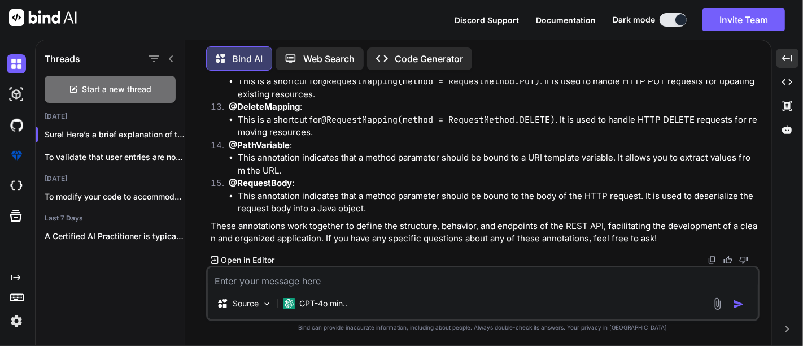
scroll to position [7002, 0]
click at [568, 341] on div "You what is issue String value = header == "MPLS Bandwidth" ? (bandwidthValue.c…" at bounding box center [482, 212] width 553 height 265
click at [309, 284] on textarea at bounding box center [483, 277] width 550 height 20
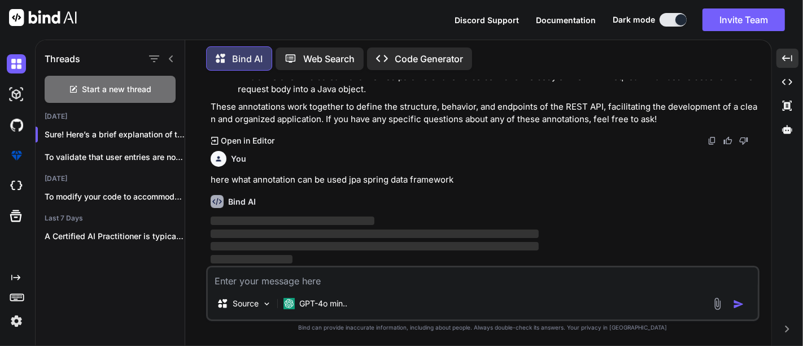
scroll to position [7122, 0]
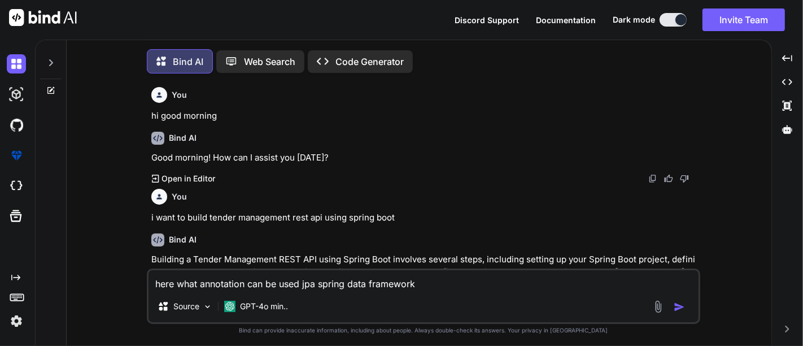
type textarea "x"
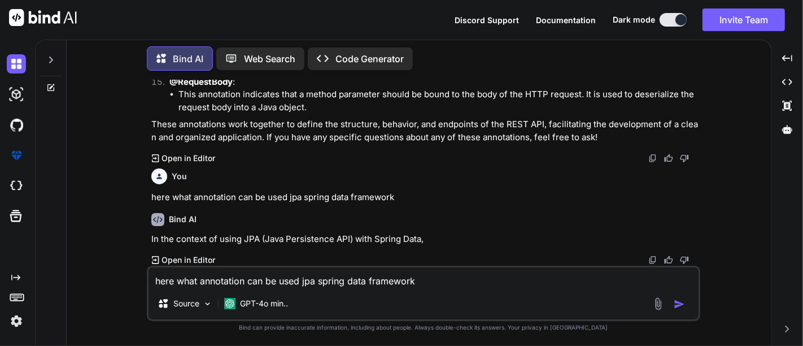
scroll to position [3335, 0]
click at [309, 281] on textarea "here what annotation can be used jpa spring data framework" at bounding box center [424, 277] width 550 height 20
type textarea "x"
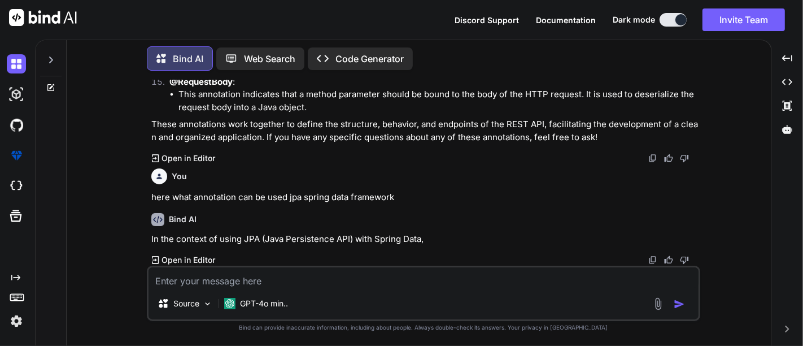
click at [260, 285] on textarea at bounding box center [424, 277] width 550 height 20
type textarea "y"
type textarea "x"
type textarea "ye"
type textarea "x"
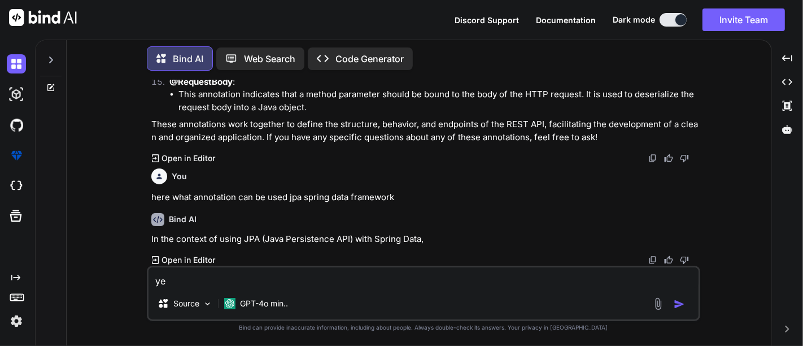
type textarea "yes"
type textarea "x"
type textarea "ye"
type textarea "x"
type textarea "y"
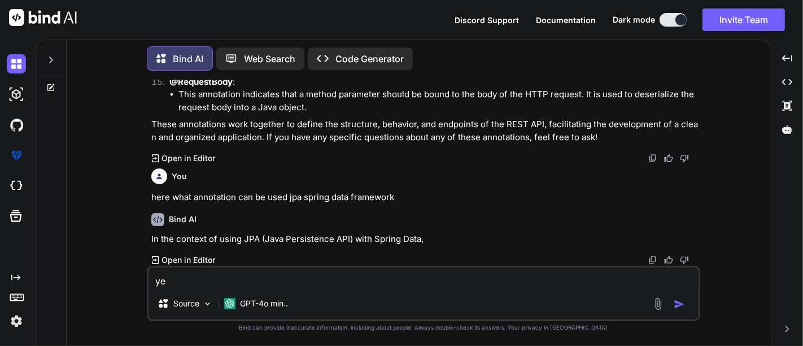
type textarea "x"
type textarea "c"
type textarea "x"
type textarea "co"
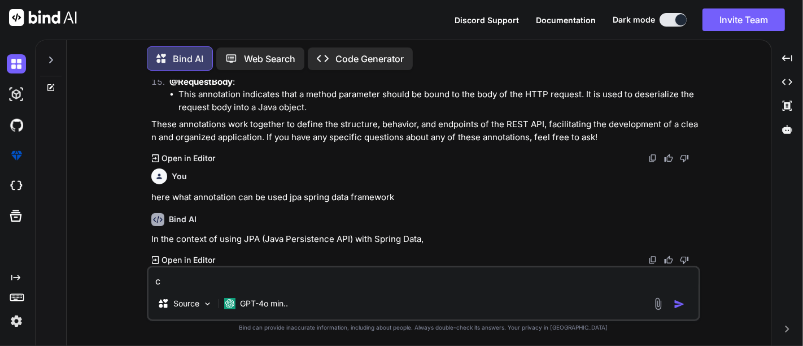
type textarea "x"
type textarea "con"
type textarea "x"
type textarea "cont"
type textarea "x"
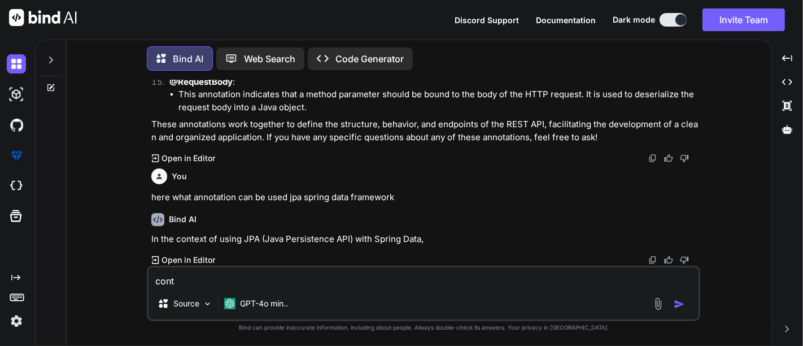
type textarea "contr"
type textarea "x"
type textarea "cont"
type textarea "x"
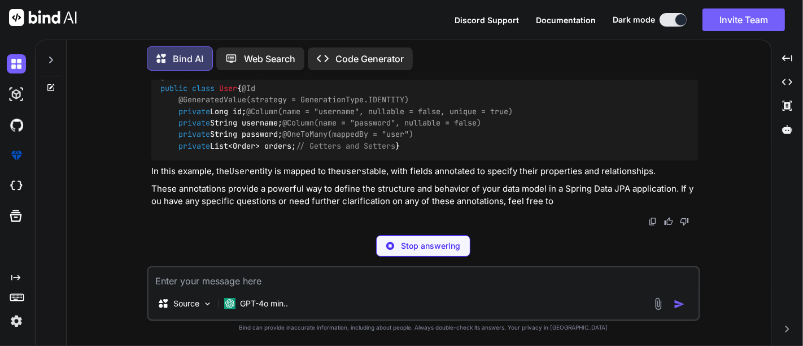
scroll to position [4043, 0]
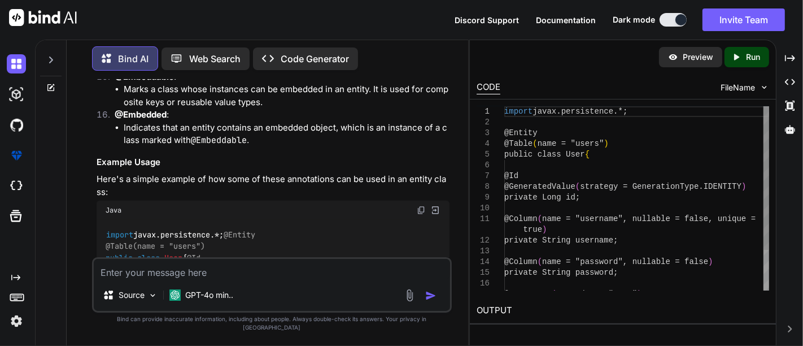
type textarea "x"
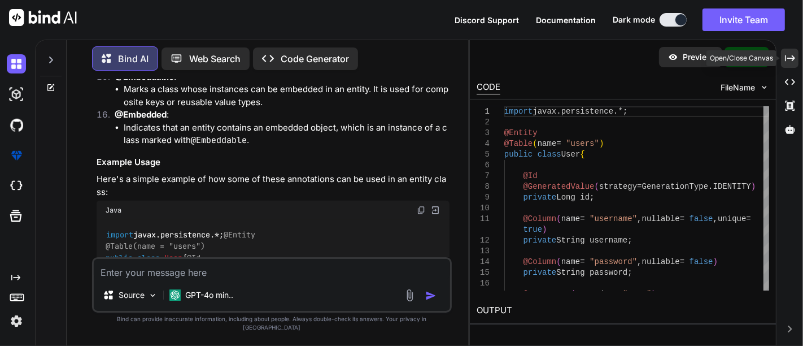
click at [791, 54] on icon "Created with Pixso." at bounding box center [790, 58] width 10 height 10
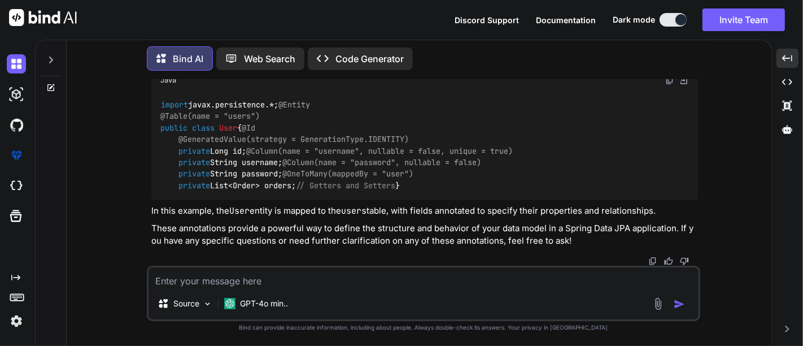
scroll to position [3705, 0]
copy li "@Column :"
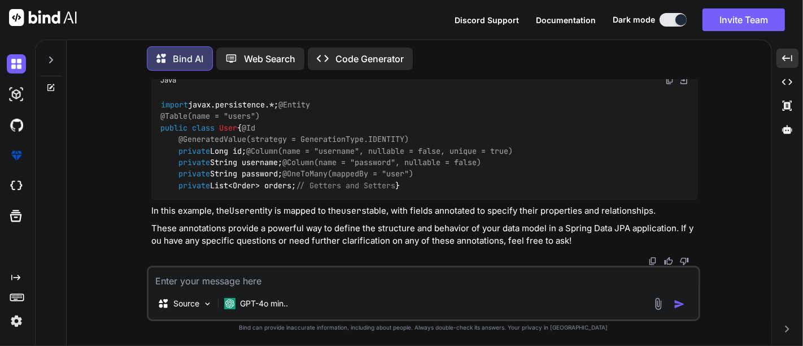
copy strong "OneToMany"
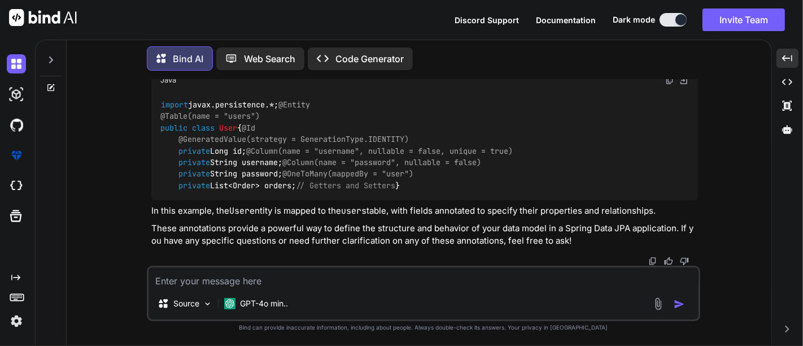
copy strong "JoinColumn"
